Goal: Task Accomplishment & Management: Use online tool/utility

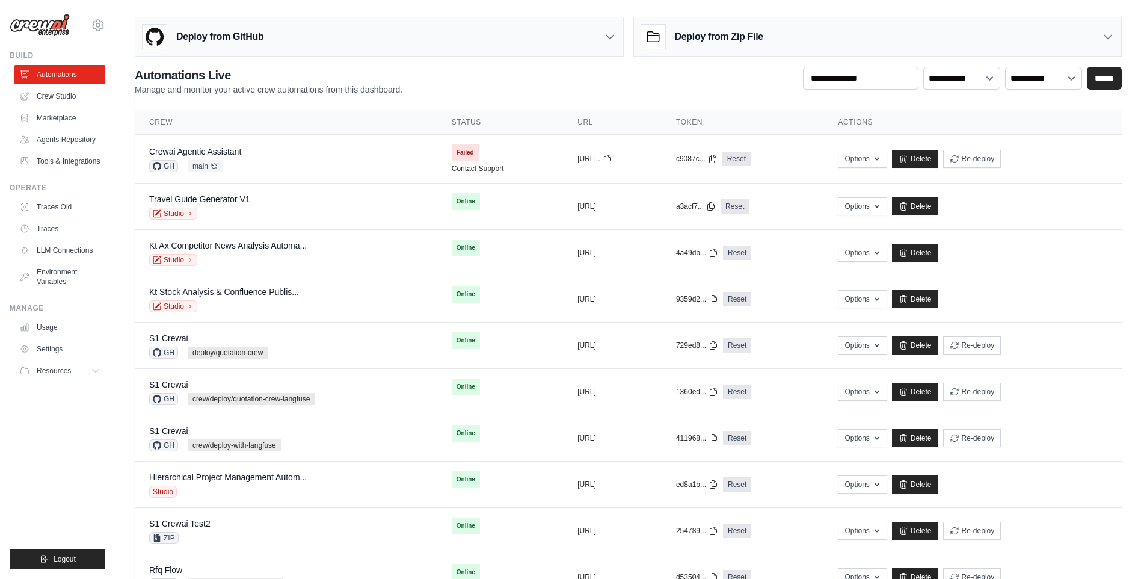
click at [114, 232] on div "[DOMAIN_NAME][EMAIL_ADDRESS][PERSON_NAME][DOMAIN_NAME] Settings Build Automatio…" at bounding box center [58, 289] width 116 height 579
drag, startPoint x: 114, startPoint y: 235, endPoint x: 128, endPoint y: 238, distance: 14.7
click at [128, 238] on div "[DOMAIN_NAME][EMAIL_ADDRESS][PERSON_NAME][DOMAIN_NAME] Settings Build Automatio…" at bounding box center [570, 384] width 1141 height 768
drag, startPoint x: 128, startPoint y: 238, endPoint x: 122, endPoint y: 241, distance: 7.3
click at [122, 241] on div "**********" at bounding box center [629, 376] width 1026 height 729
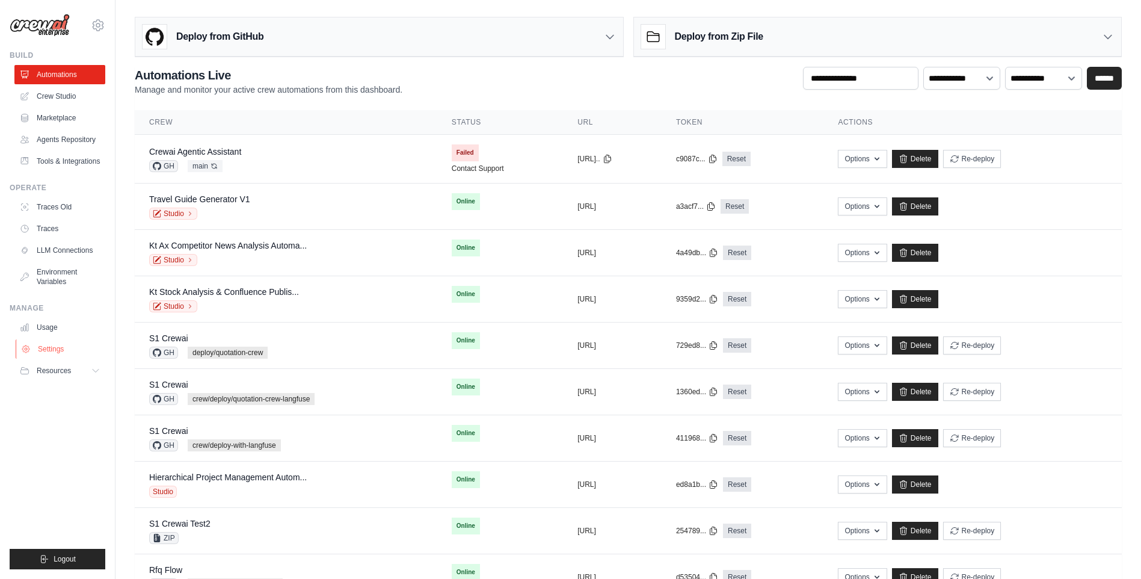
click at [61, 359] on link "Settings" at bounding box center [61, 348] width 91 height 19
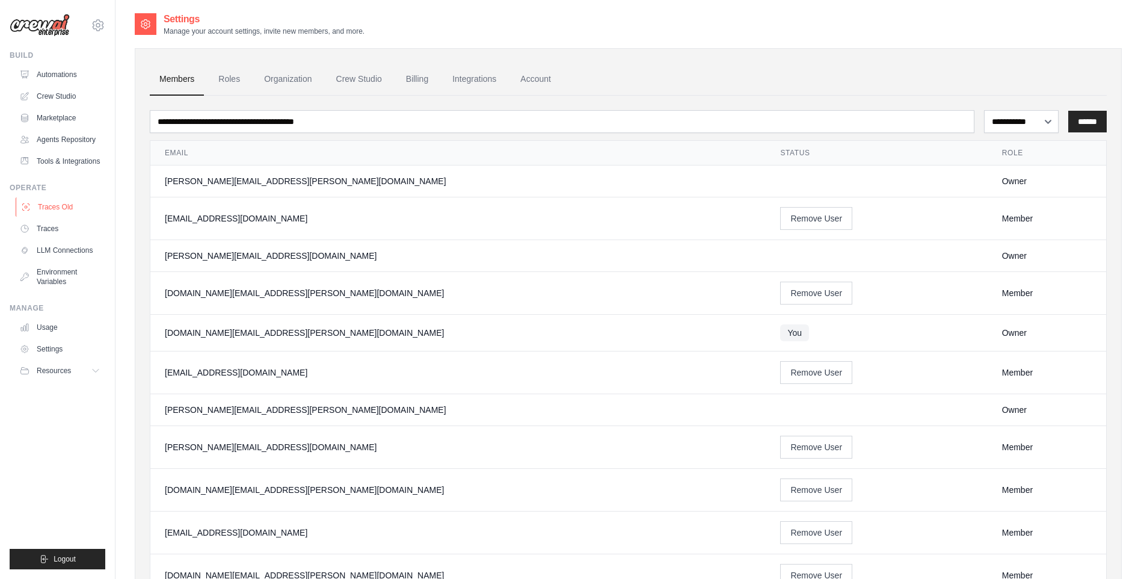
click at [54, 215] on link "Traces Old" at bounding box center [61, 206] width 91 height 19
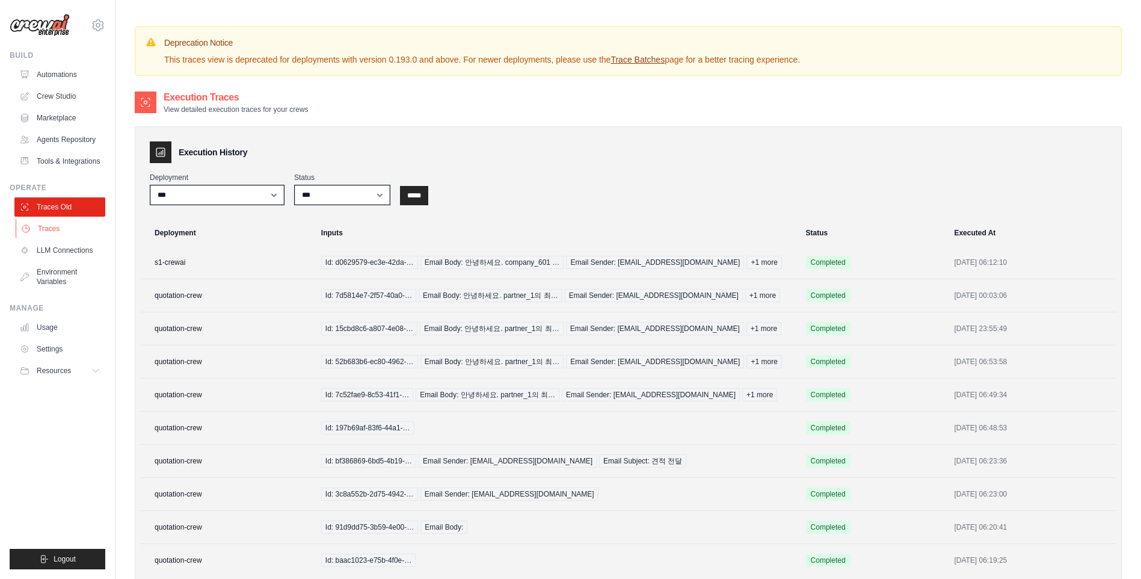
click at [48, 238] on link "Traces" at bounding box center [61, 228] width 91 height 19
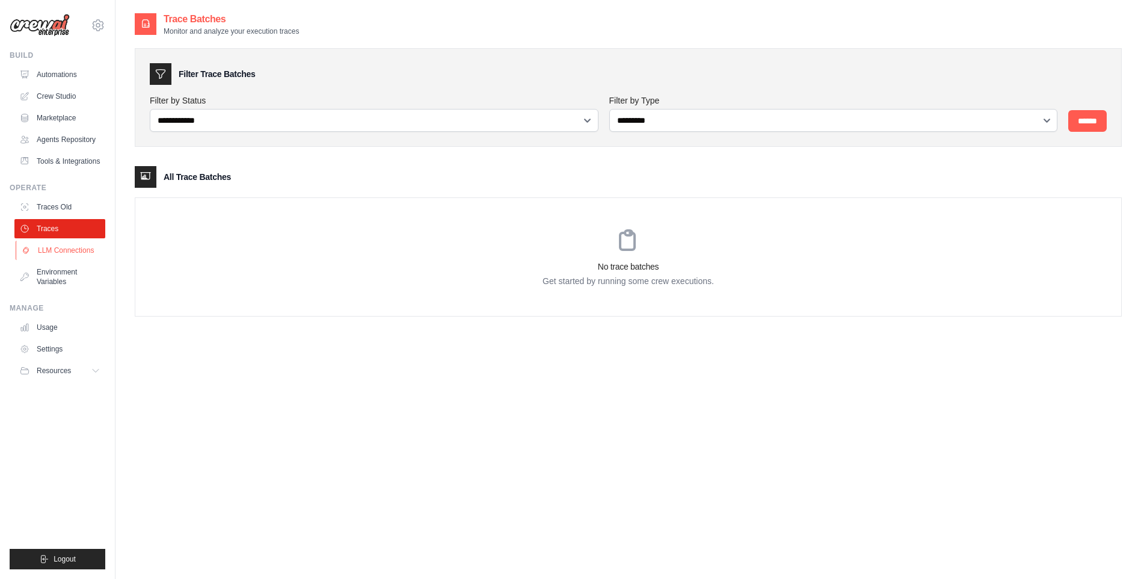
click at [49, 259] on link "LLM Connections" at bounding box center [61, 250] width 91 height 19
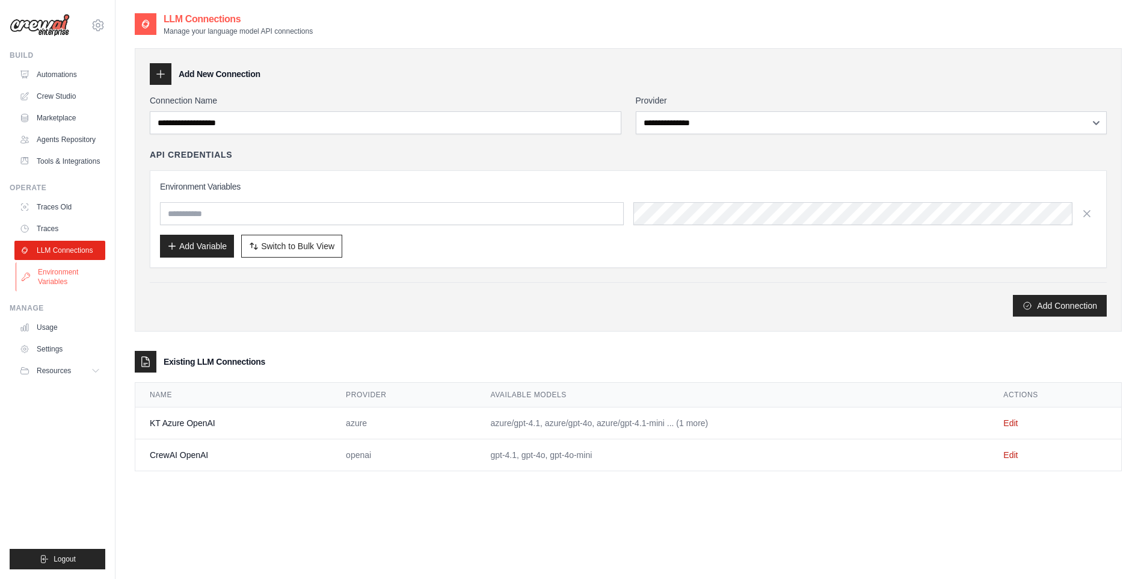
click at [55, 286] on link "Environment Variables" at bounding box center [61, 276] width 91 height 29
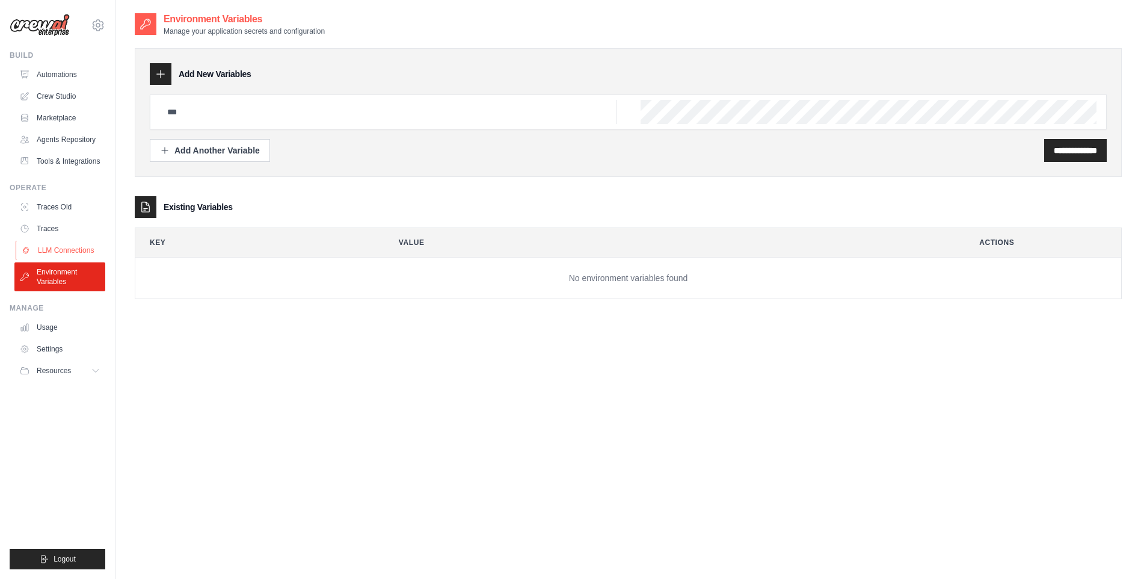
click at [51, 259] on link "LLM Connections" at bounding box center [61, 250] width 91 height 19
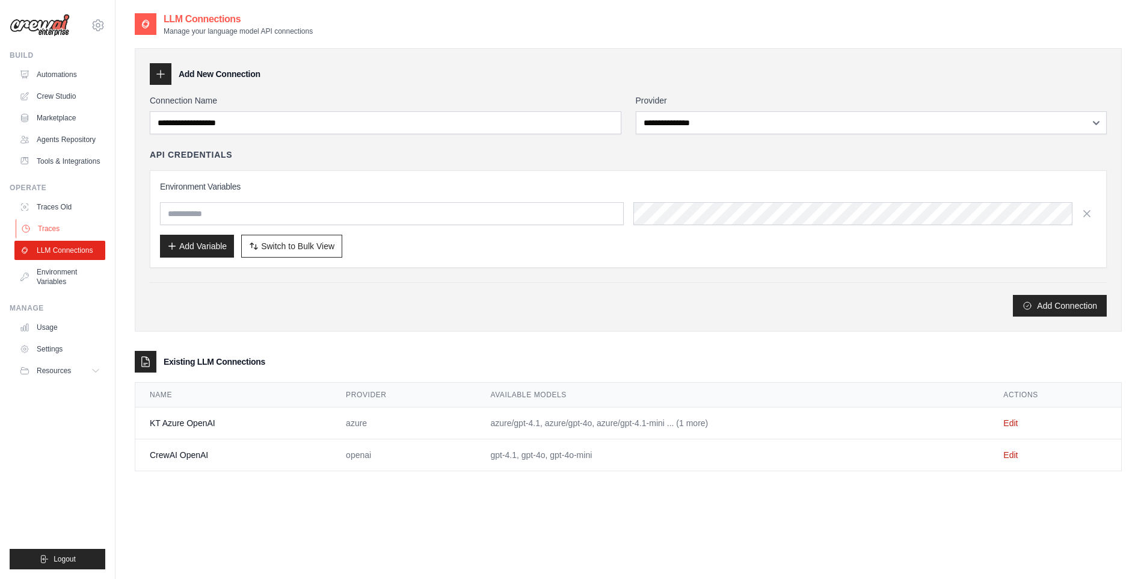
click at [54, 238] on link "Traces" at bounding box center [61, 228] width 91 height 19
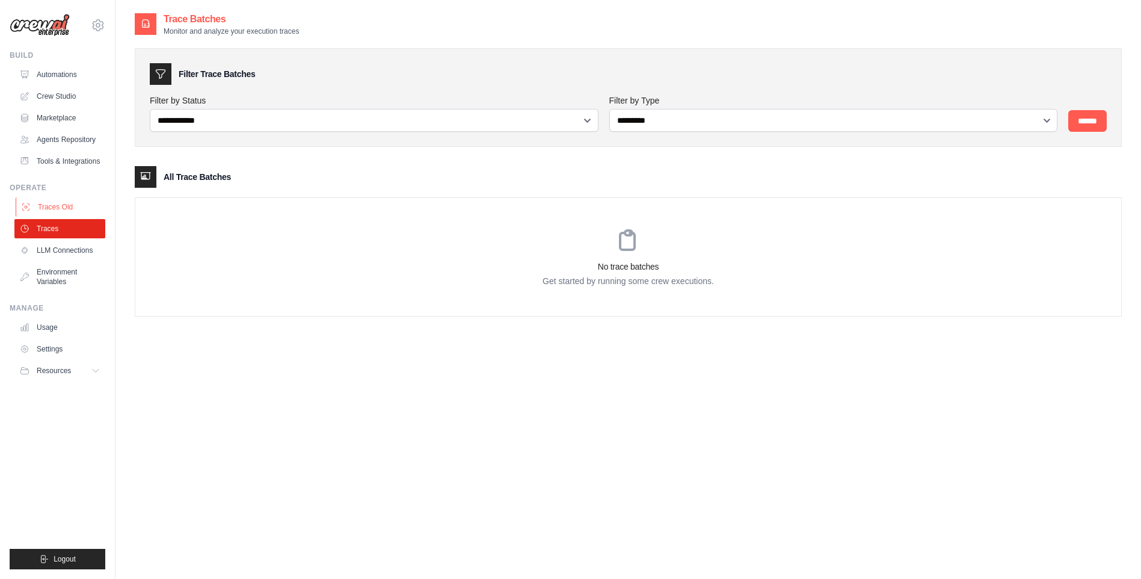
click at [58, 217] on link "Traces Old" at bounding box center [61, 206] width 91 height 19
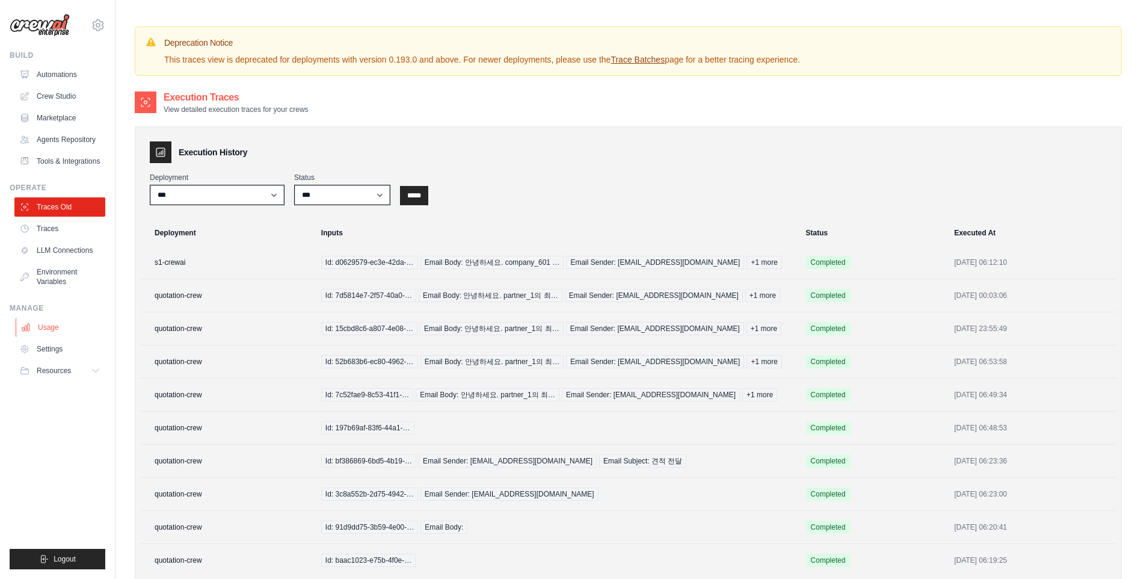
click at [58, 334] on link "Usage" at bounding box center [61, 327] width 91 height 19
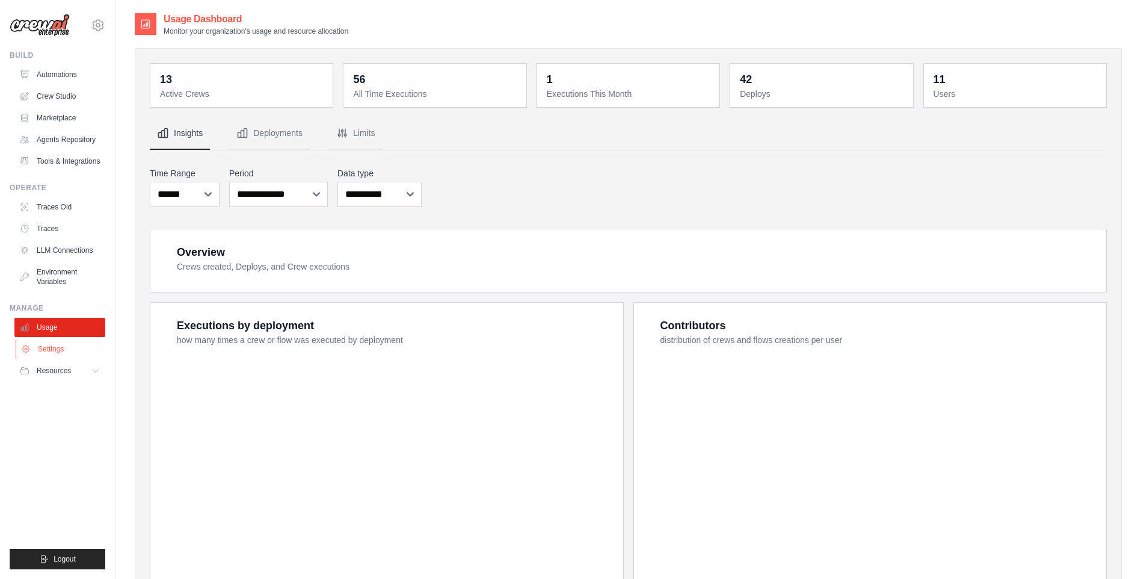
click at [54, 356] on link "Settings" at bounding box center [61, 348] width 91 height 19
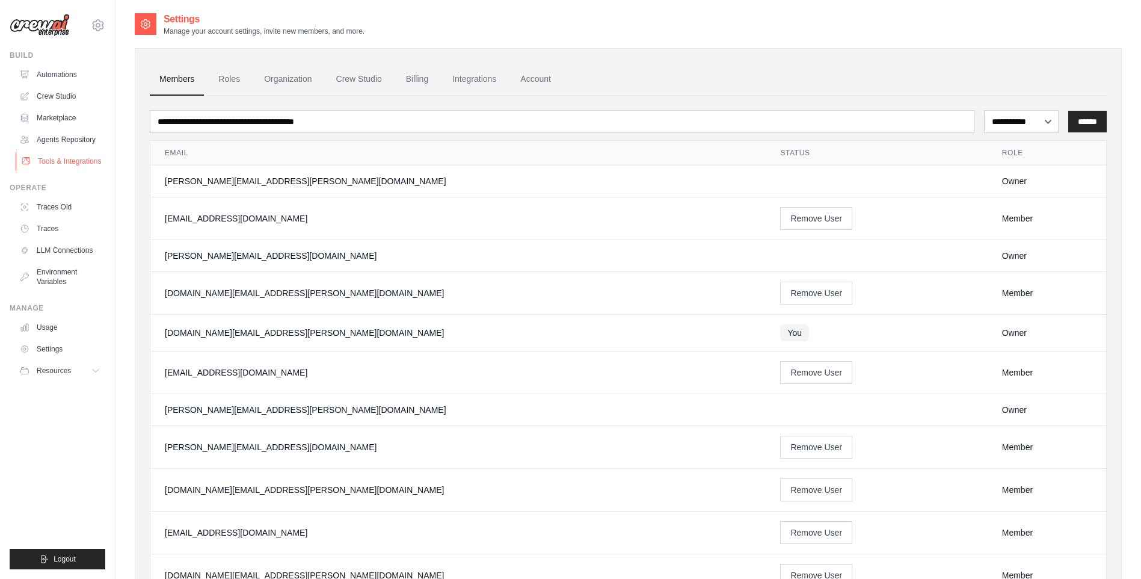
click at [58, 171] on link "Tools & Integrations" at bounding box center [61, 161] width 91 height 19
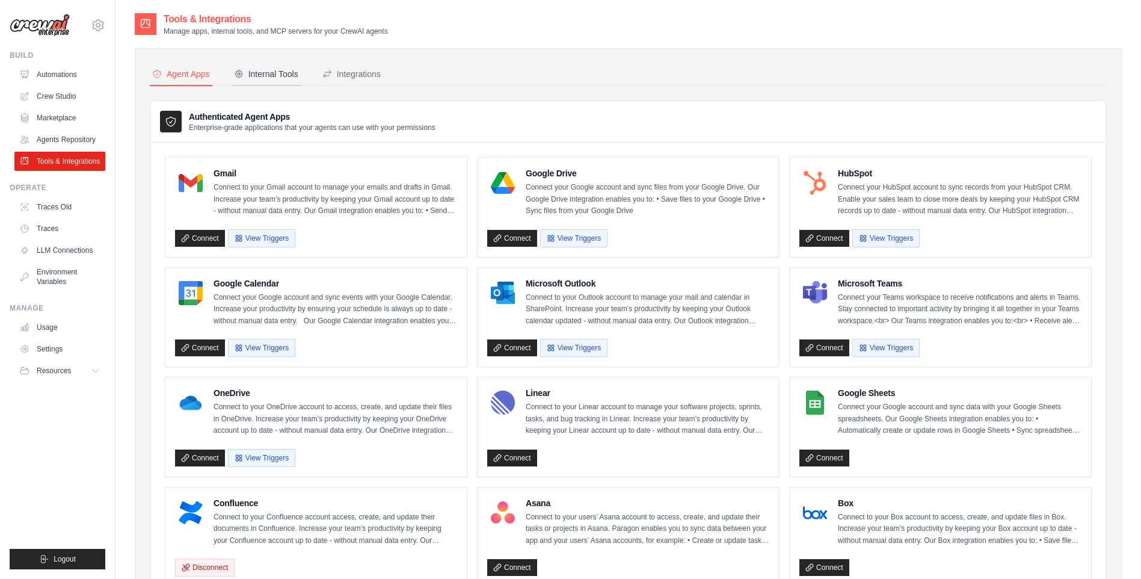
click at [298, 72] on div "Internal Tools" at bounding box center [266, 74] width 64 height 12
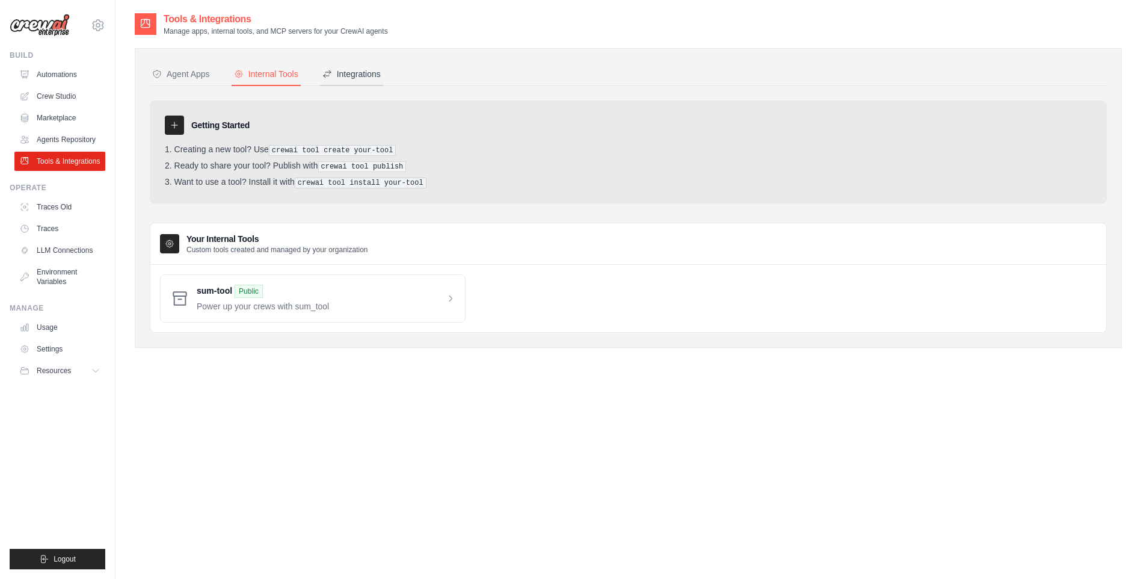
click at [378, 73] on div "Integrations" at bounding box center [351, 74] width 58 height 12
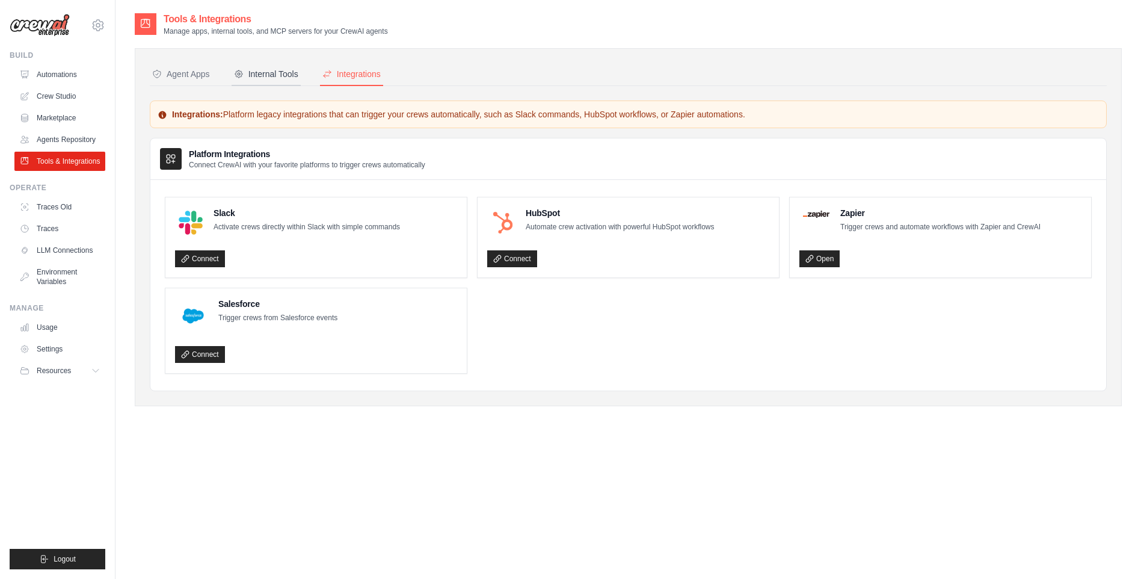
click at [293, 72] on div "Internal Tools" at bounding box center [266, 74] width 64 height 12
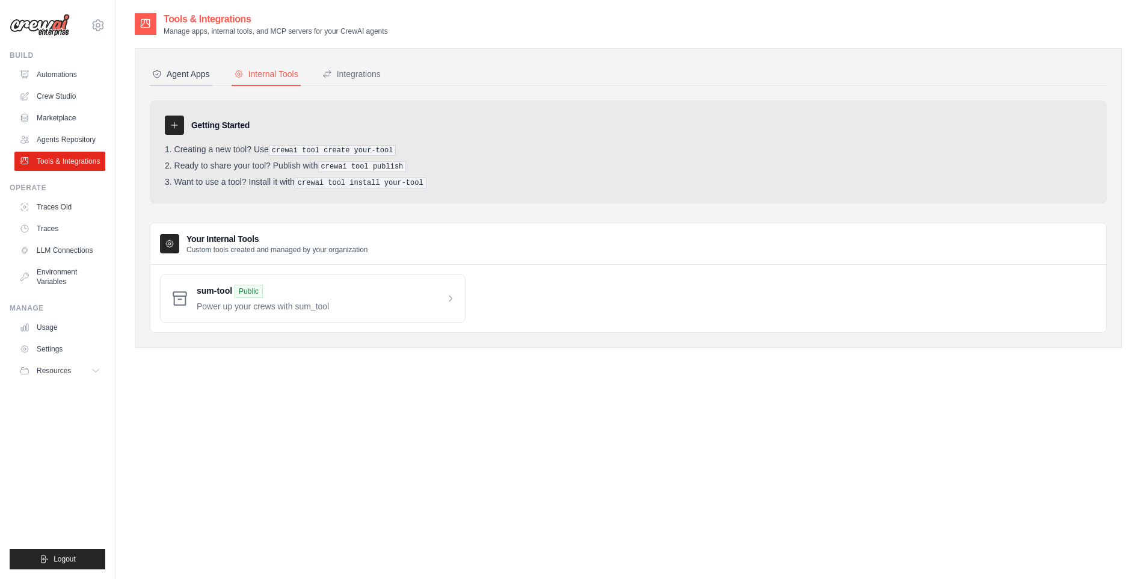
click at [203, 84] on button "Agent Apps" at bounding box center [181, 74] width 63 height 23
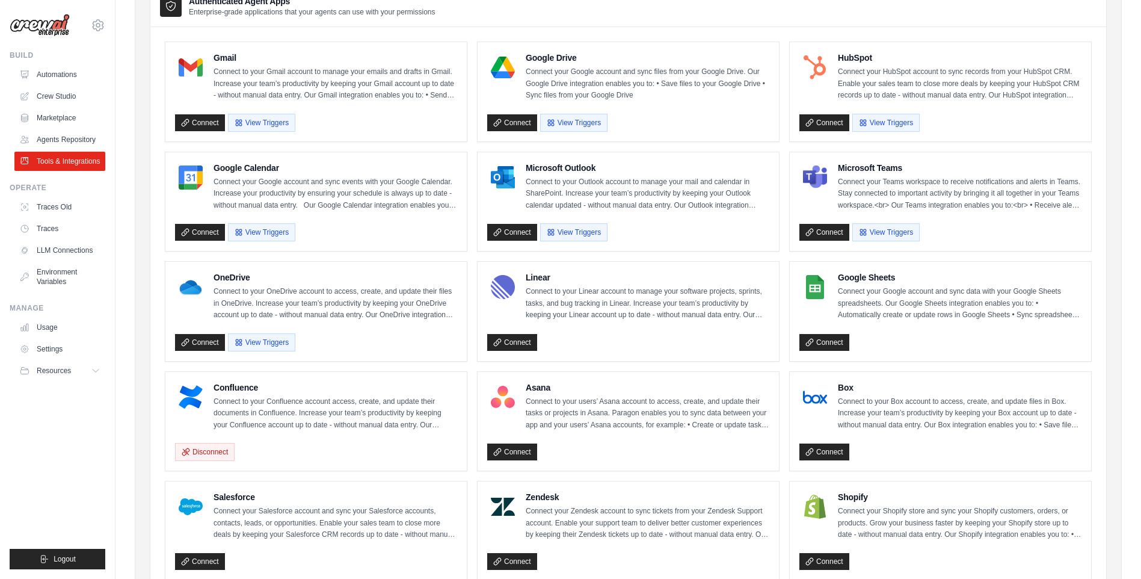
scroll to position [120, 0]
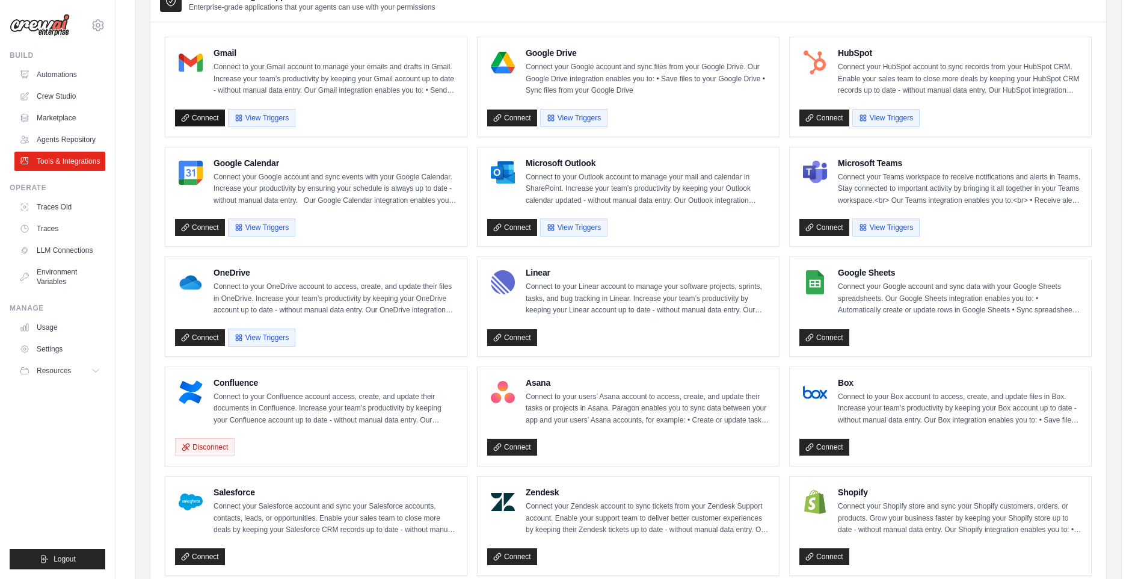
click at [210, 113] on link "Connect" at bounding box center [200, 117] width 50 height 17
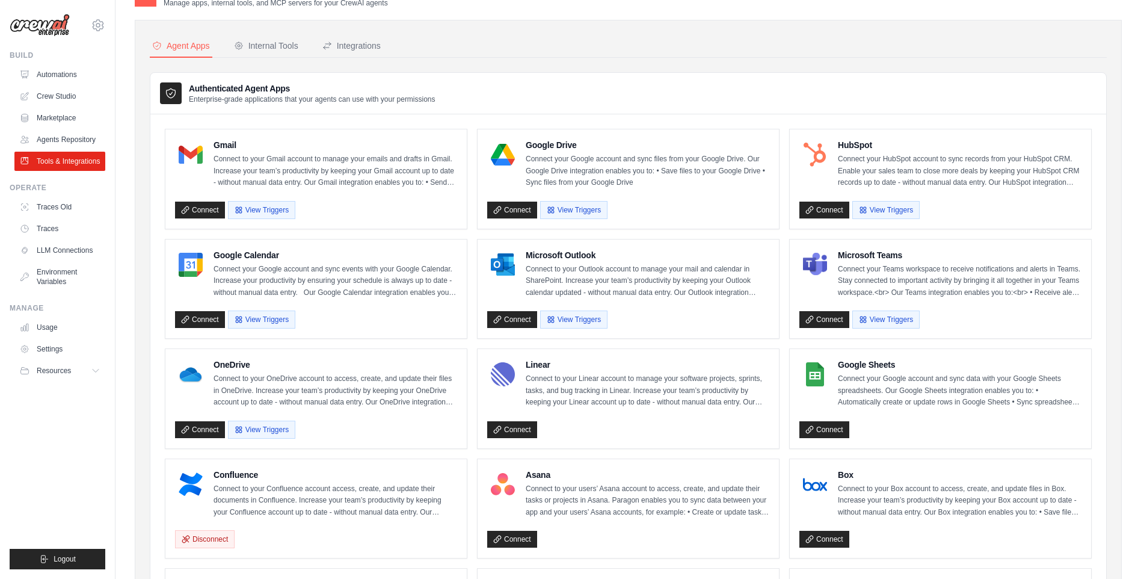
scroll to position [0, 0]
